Goal: Check status: Check status

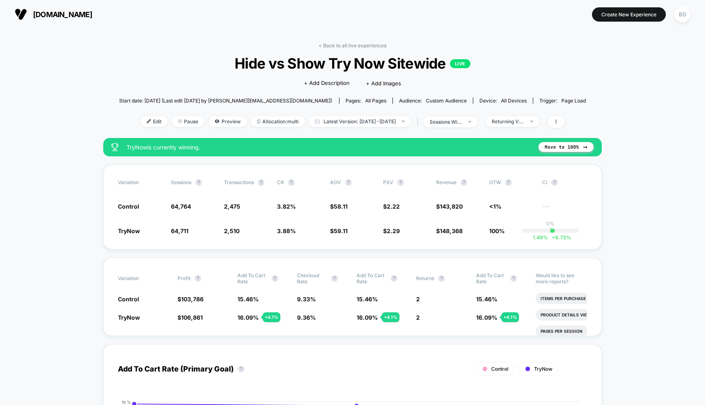
click at [388, 119] on span "Latest Version: [DATE] - [DATE]" at bounding box center [360, 121] width 102 height 11
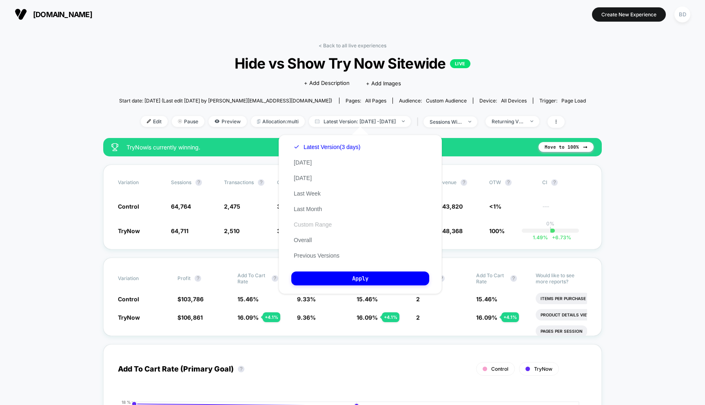
click at [313, 223] on button "Custom Range" at bounding box center [312, 224] width 43 height 7
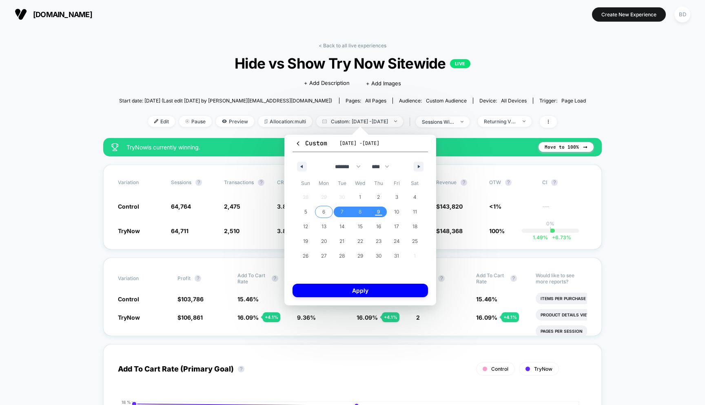
click at [323, 212] on span "6" at bounding box center [323, 211] width 3 height 15
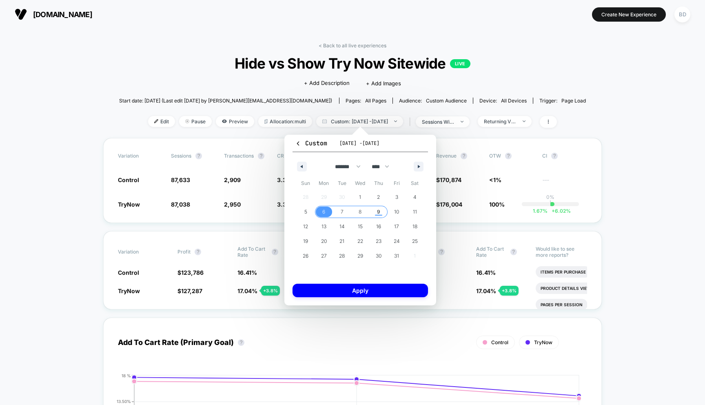
click at [378, 212] on span "9" at bounding box center [378, 211] width 3 height 15
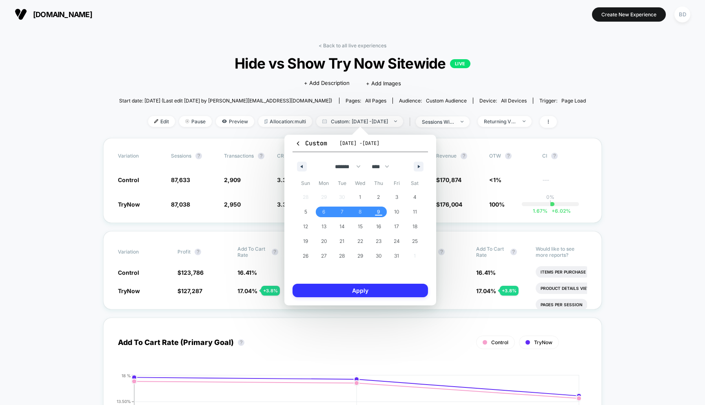
click at [358, 292] on button "Apply" at bounding box center [359, 289] width 135 height 13
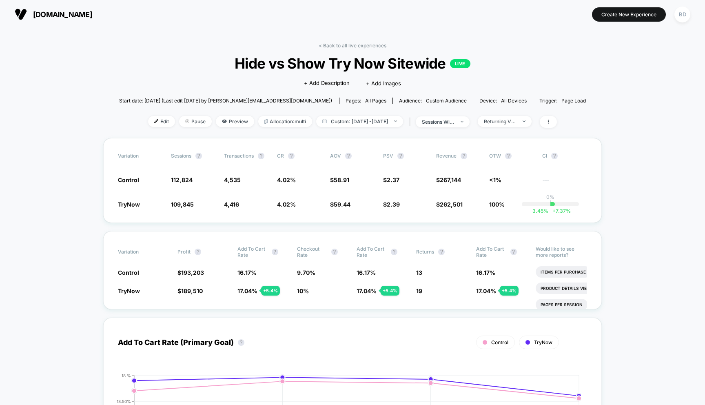
click at [370, 122] on span "Custom: [DATE] - [DATE]" at bounding box center [359, 121] width 87 height 11
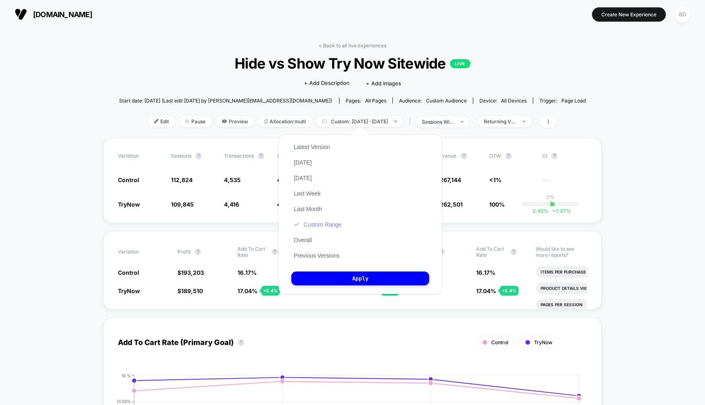
click at [323, 225] on button "Custom Range" at bounding box center [317, 224] width 53 height 7
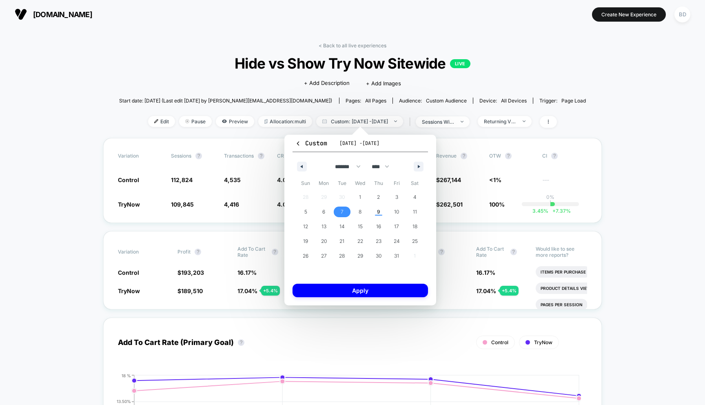
click at [340, 209] on span "7" at bounding box center [342, 211] width 18 height 11
click at [376, 212] on span "9" at bounding box center [378, 211] width 18 height 11
click at [364, 290] on button "Apply" at bounding box center [359, 289] width 135 height 13
